Goal: Check status: Check status

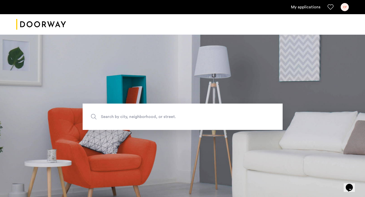
click at [297, 7] on link "My applications" at bounding box center [305, 7] width 29 height 6
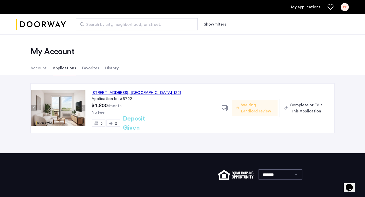
click at [239, 106] on div "Waiting Landlord review" at bounding box center [254, 108] width 45 height 16
click at [114, 123] on div "2" at bounding box center [113, 123] width 13 height 7
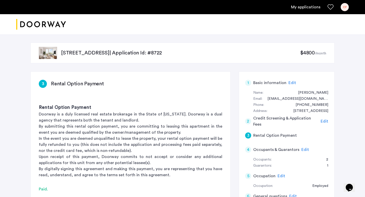
click at [76, 54] on p "[STREET_ADDRESS] | Application Id: #8722" at bounding box center [180, 52] width 239 height 7
